Goal: Task Accomplishment & Management: Manage account settings

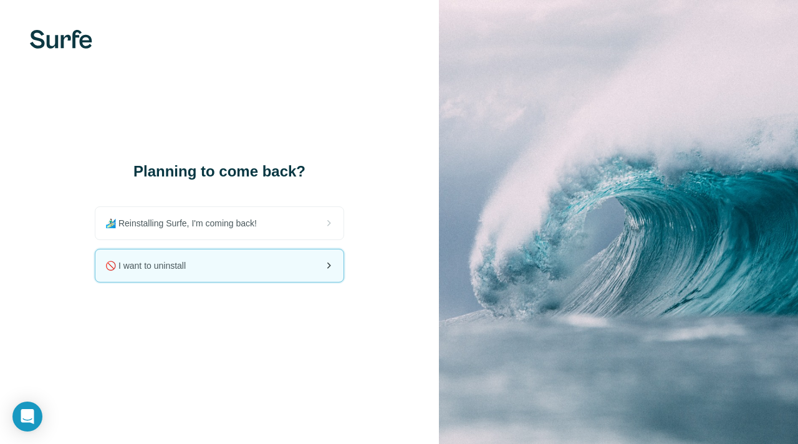
click at [319, 269] on div "🚫 I want to uninstall" at bounding box center [219, 265] width 248 height 32
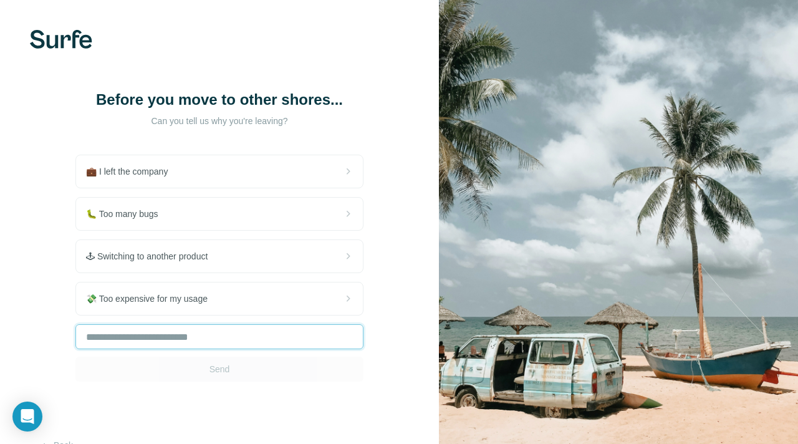
click at [319, 345] on input "text" at bounding box center [219, 336] width 288 height 25
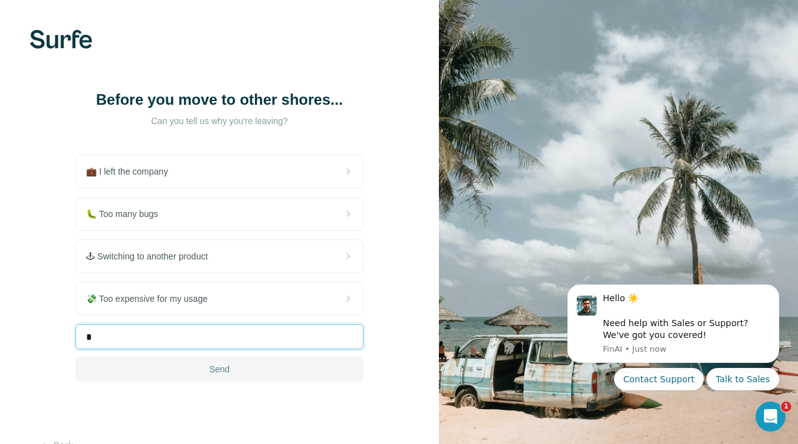
type input "*"
click at [256, 368] on button "Send" at bounding box center [219, 369] width 288 height 25
